Goal: Find specific page/section: Find specific page/section

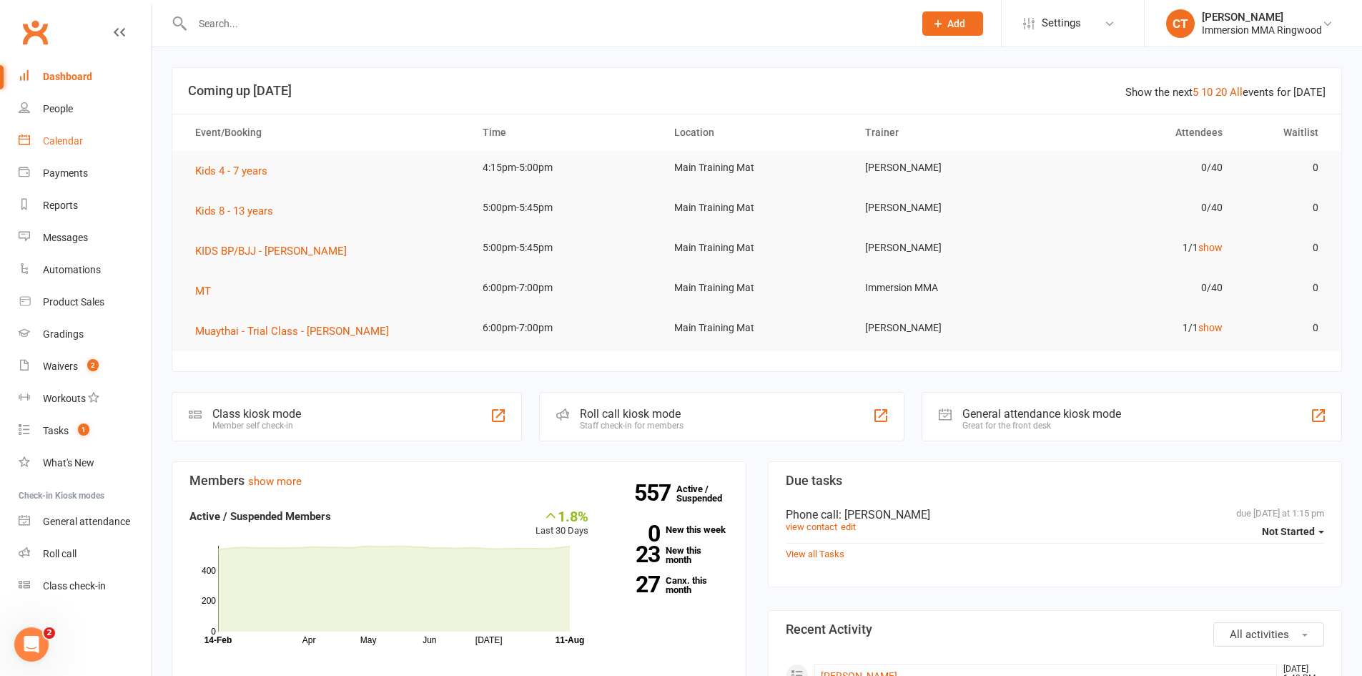
click at [69, 152] on link "Calendar" at bounding box center [85, 141] width 132 height 32
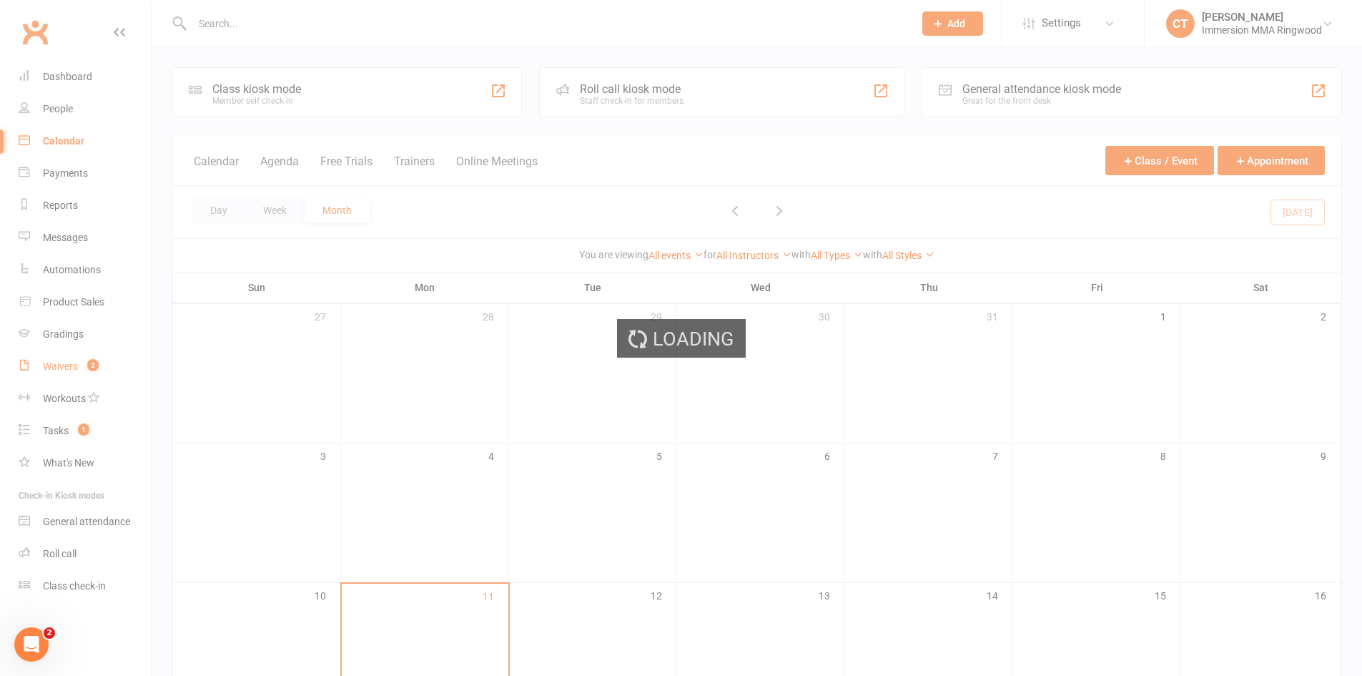
click at [77, 369] on div "Loading" at bounding box center [681, 338] width 1362 height 676
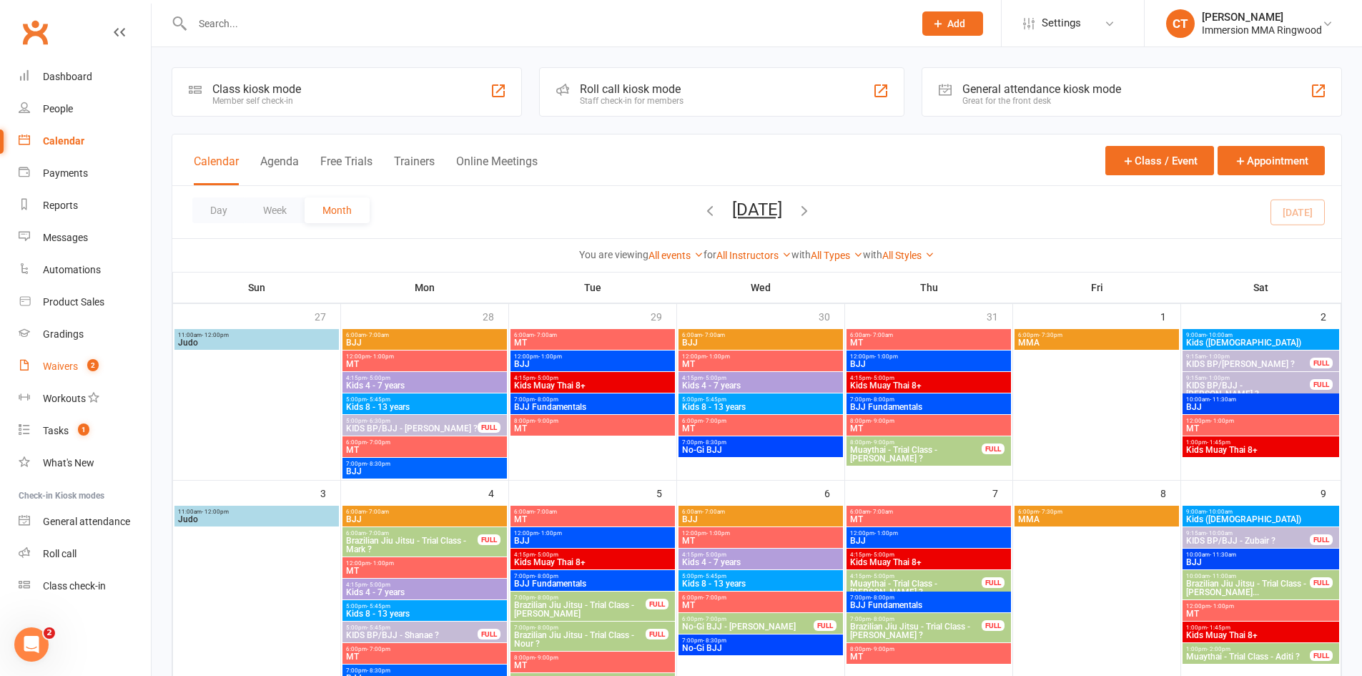
click at [77, 369] on div "Waivers" at bounding box center [60, 365] width 35 height 11
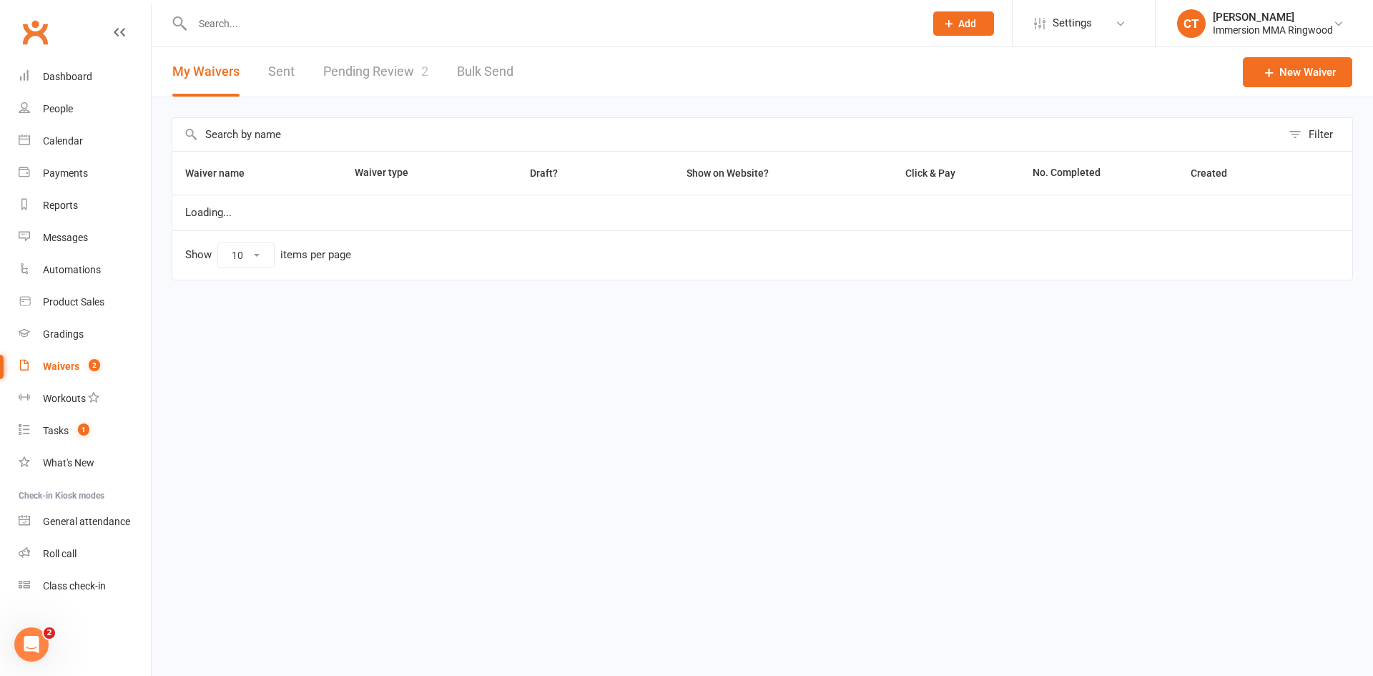
select select "25"
click at [399, 76] on link "Pending Review 2" at bounding box center [375, 71] width 105 height 49
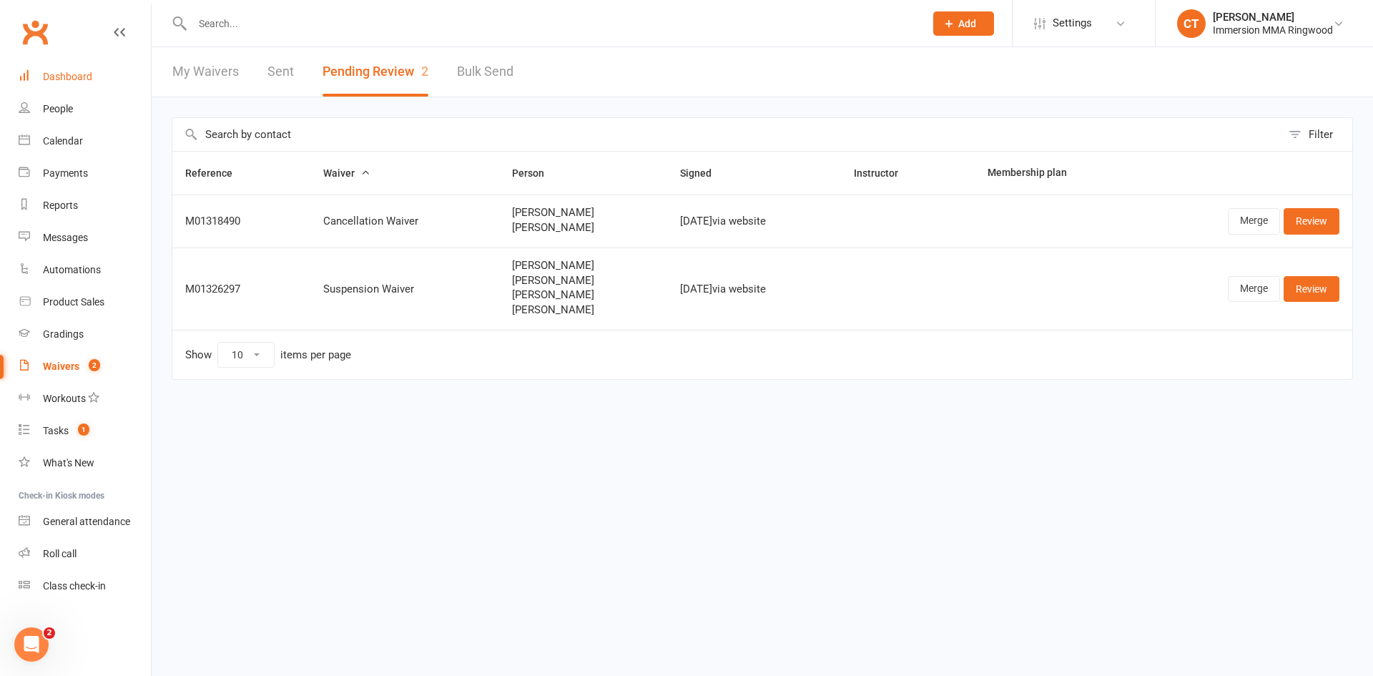
click at [54, 77] on div "Dashboard" at bounding box center [67, 76] width 49 height 11
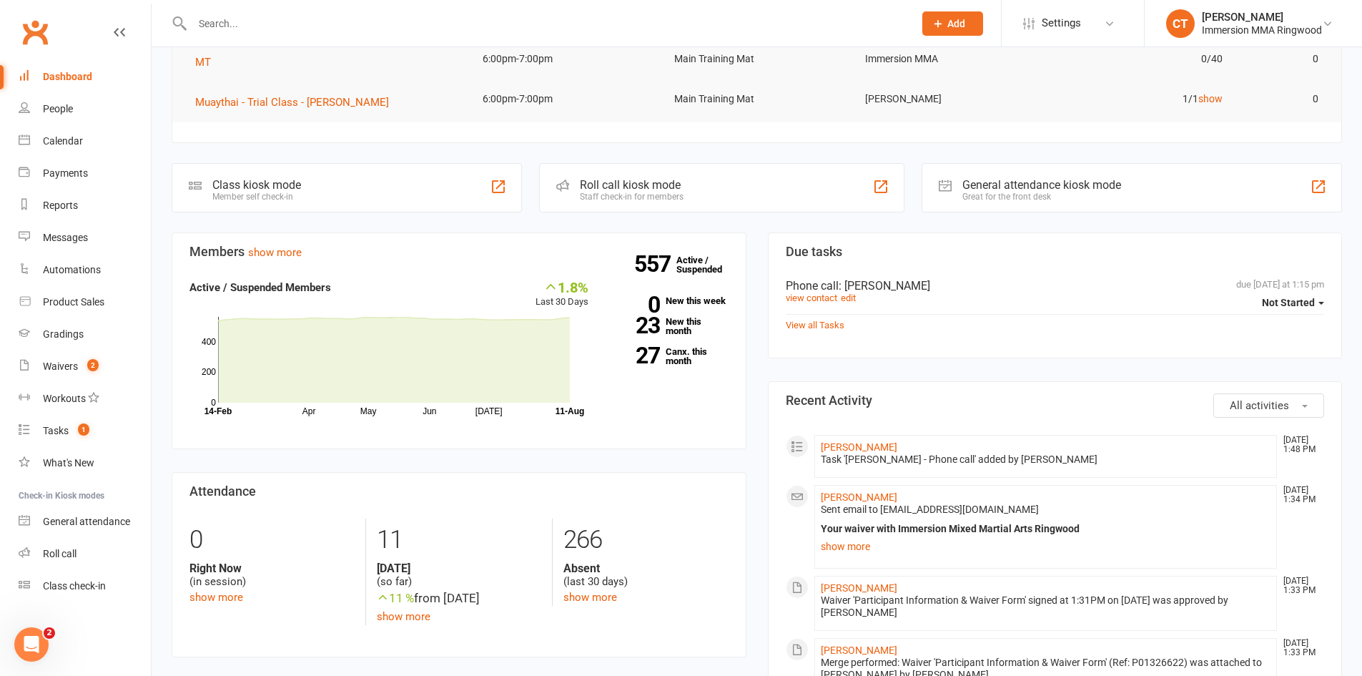
scroll to position [238, 0]
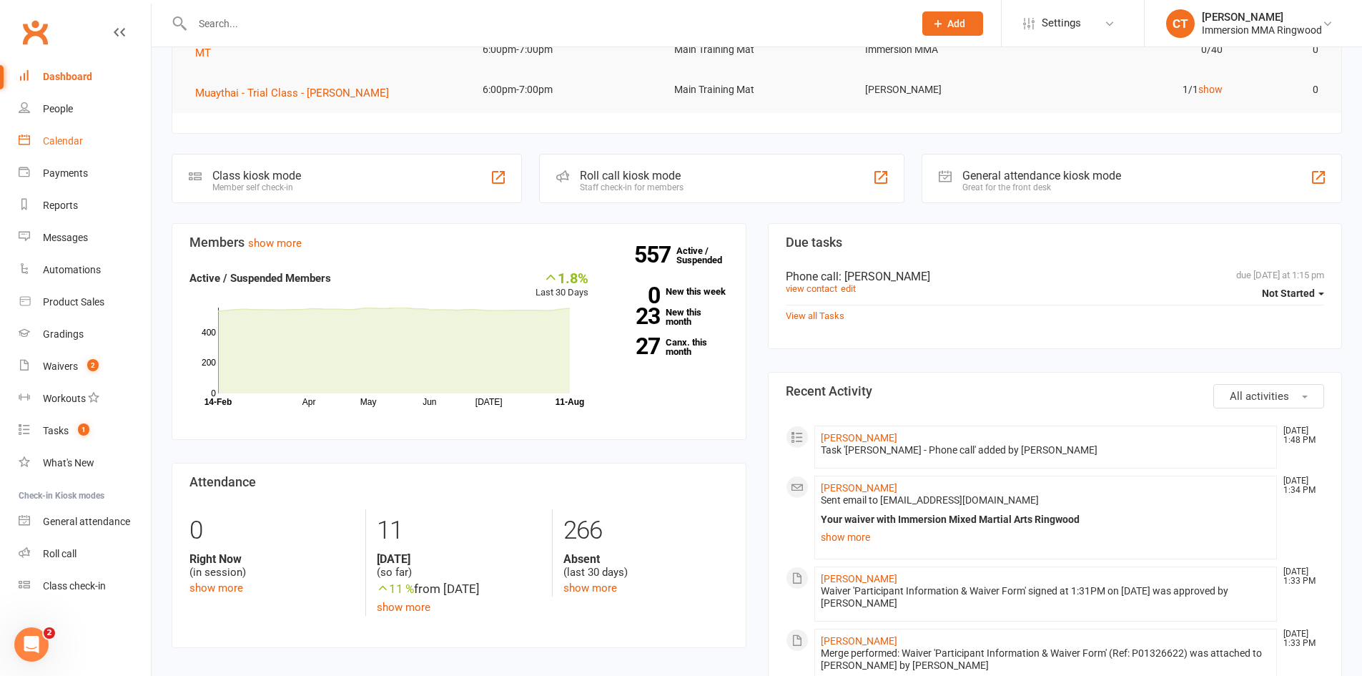
click at [71, 145] on div "Calendar" at bounding box center [63, 140] width 40 height 11
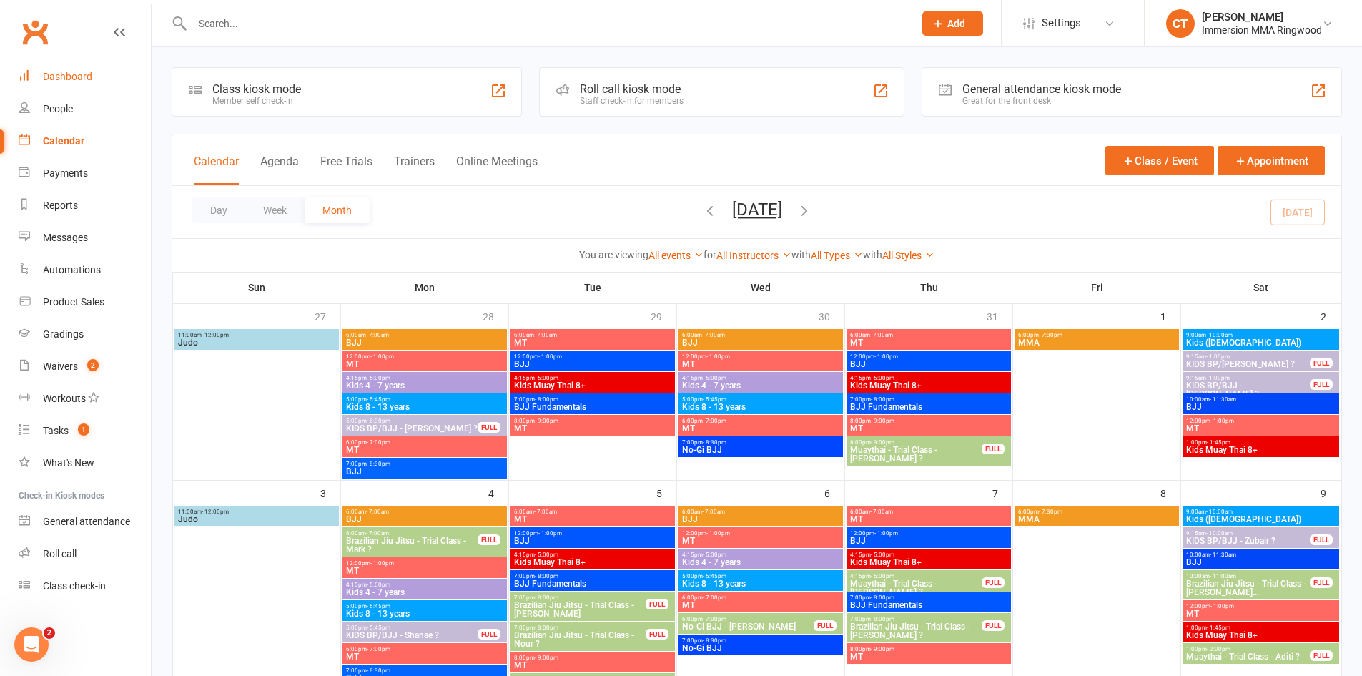
click at [72, 74] on div "Dashboard" at bounding box center [67, 76] width 49 height 11
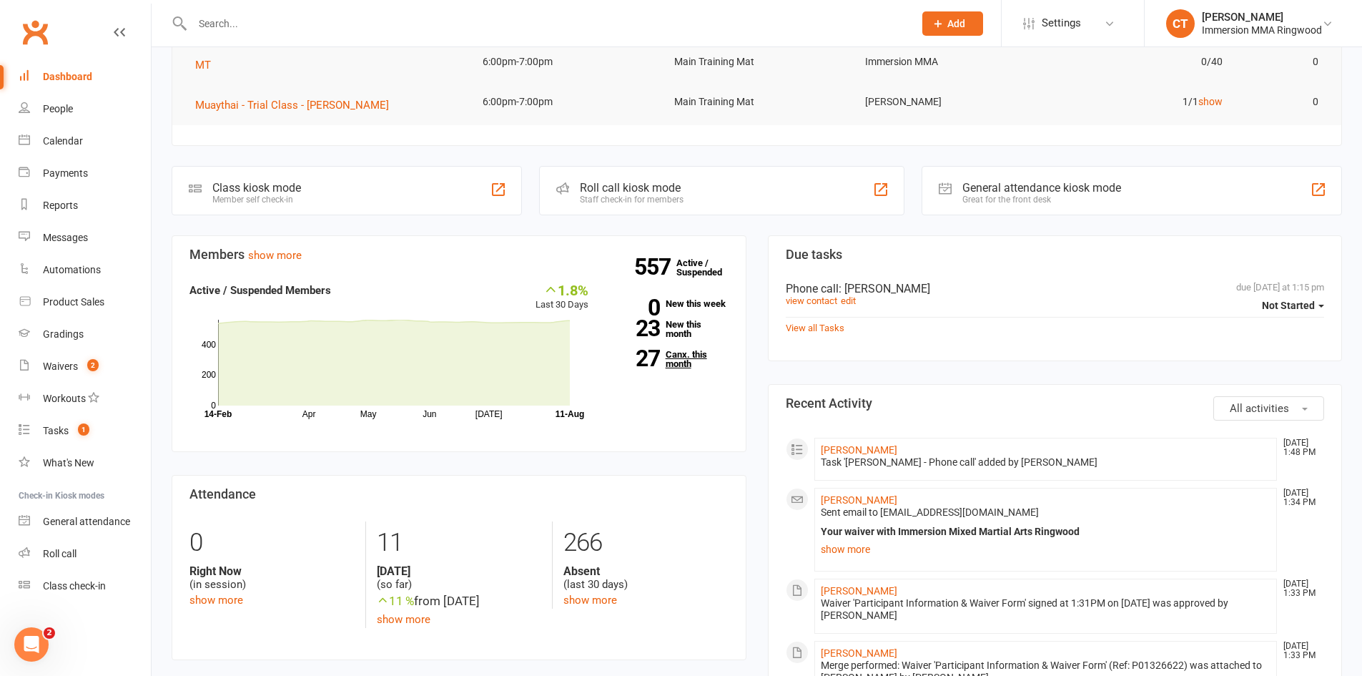
scroll to position [238, 0]
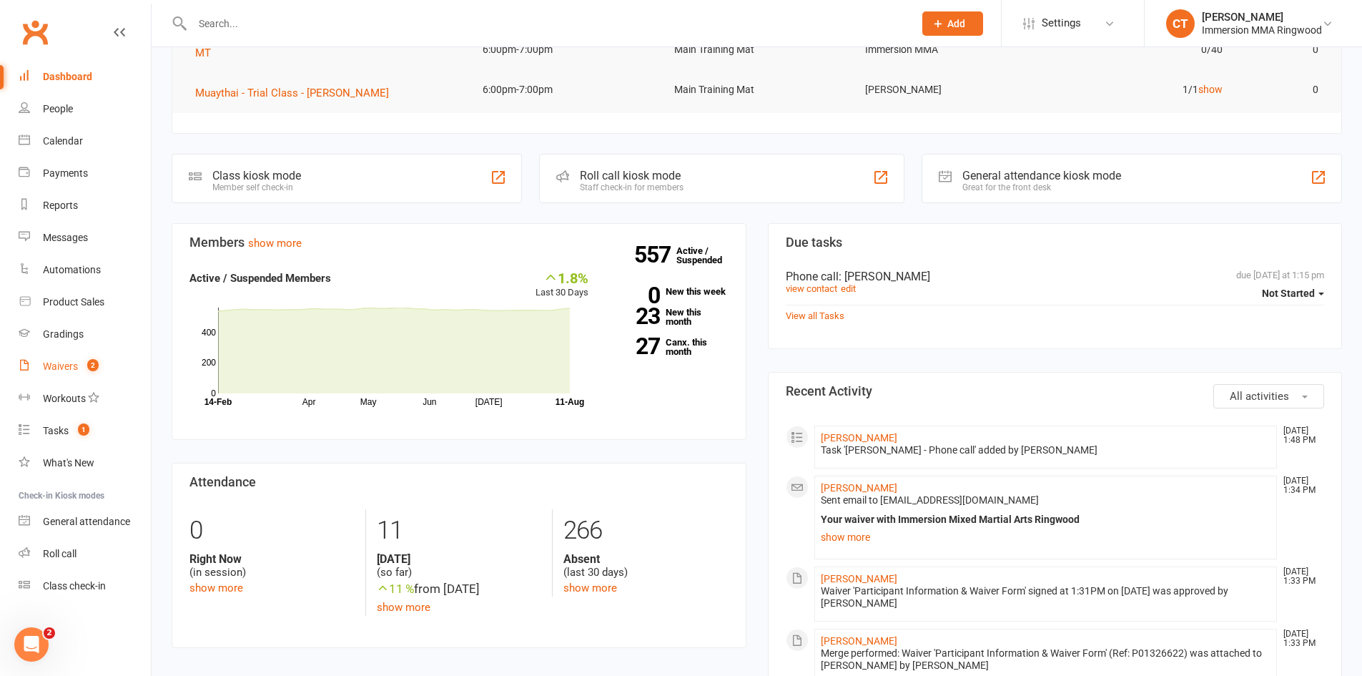
click at [59, 365] on div "Waivers" at bounding box center [60, 365] width 35 height 11
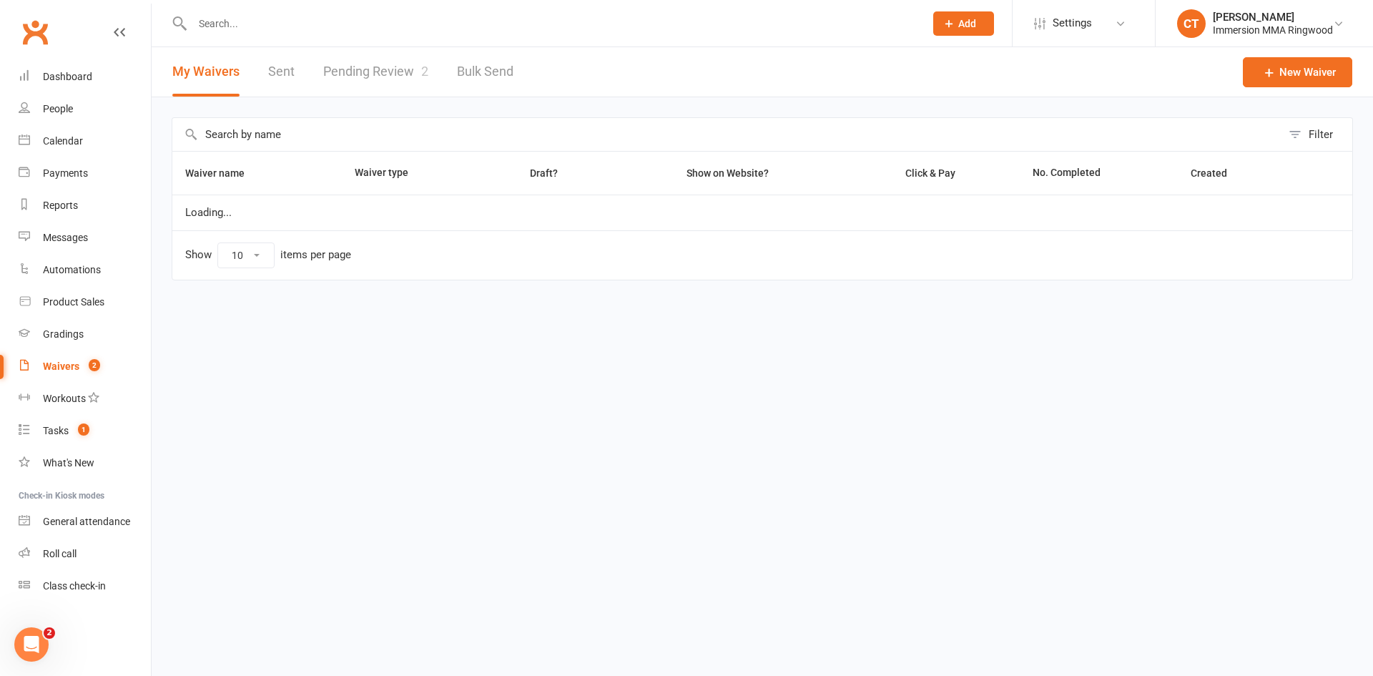
select select "25"
click at [375, 71] on link "Pending Review 2" at bounding box center [375, 71] width 105 height 49
